Goal: Transaction & Acquisition: Purchase product/service

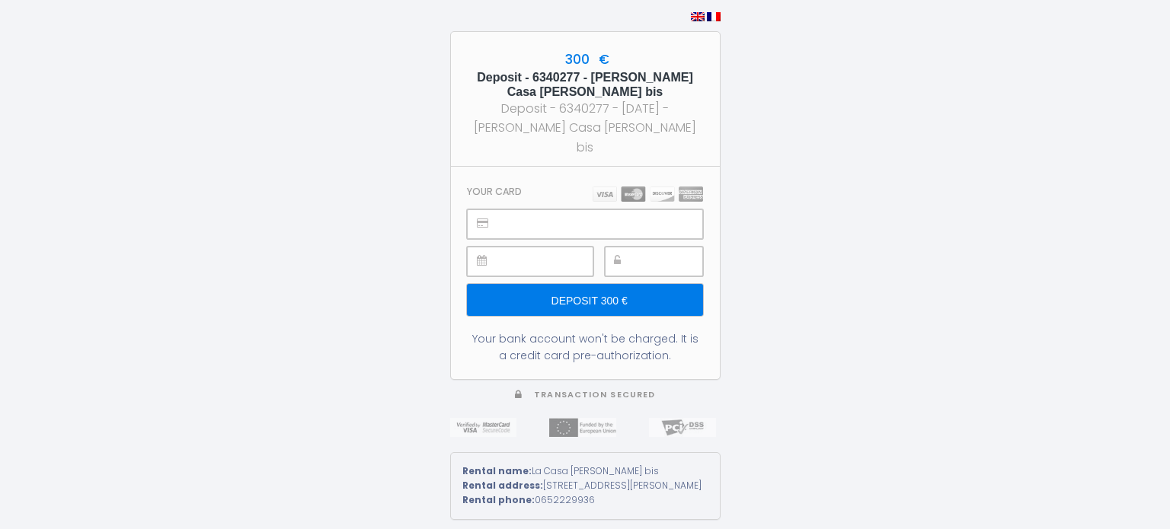
click at [638, 296] on input "Deposit 300 €" at bounding box center [584, 300] width 235 height 32
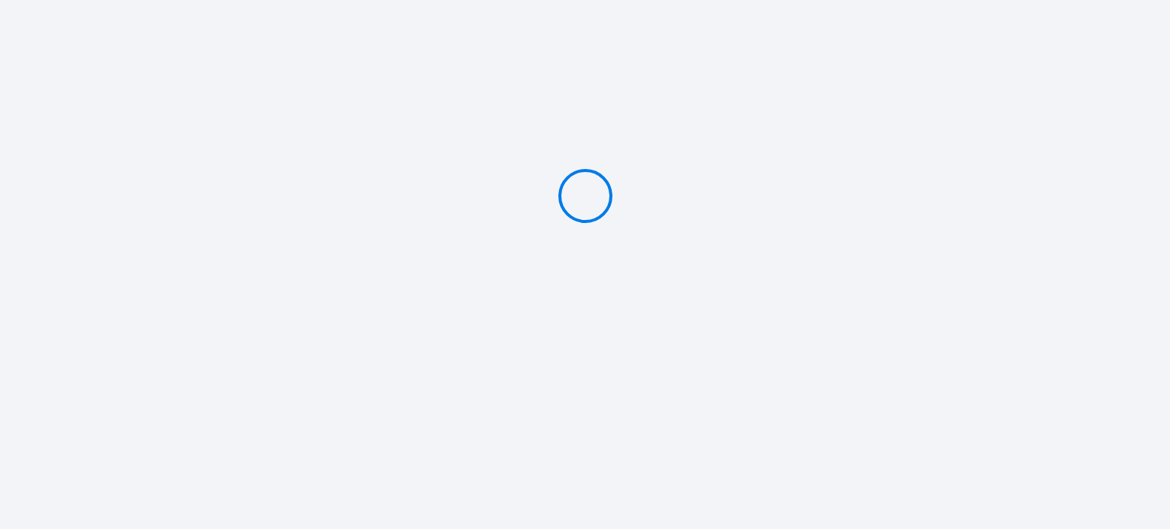
type input "Deposit 300 €"
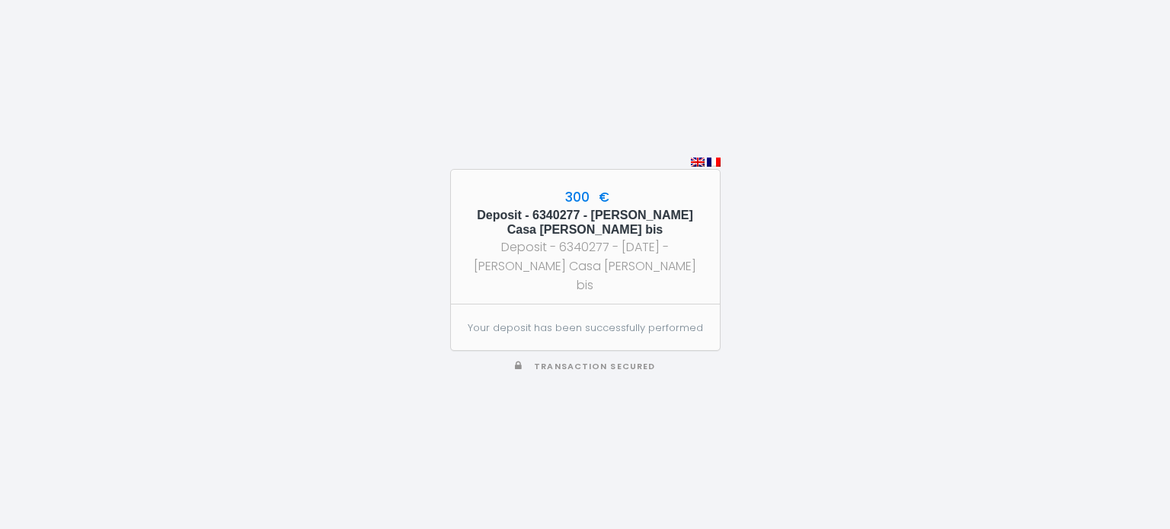
click at [692, 167] on img at bounding box center [698, 162] width 14 height 9
click at [695, 167] on img at bounding box center [698, 162] width 14 height 9
click at [985, 325] on div "300 € Deposit - 6340277 - [PERSON_NAME] - La Casa [PERSON_NAME] bis Deposit - 6…" at bounding box center [585, 264] width 1170 height 529
click at [701, 167] on img at bounding box center [698, 162] width 14 height 9
click at [700, 167] on img at bounding box center [698, 162] width 14 height 9
